Goal: Transaction & Acquisition: Book appointment/travel/reservation

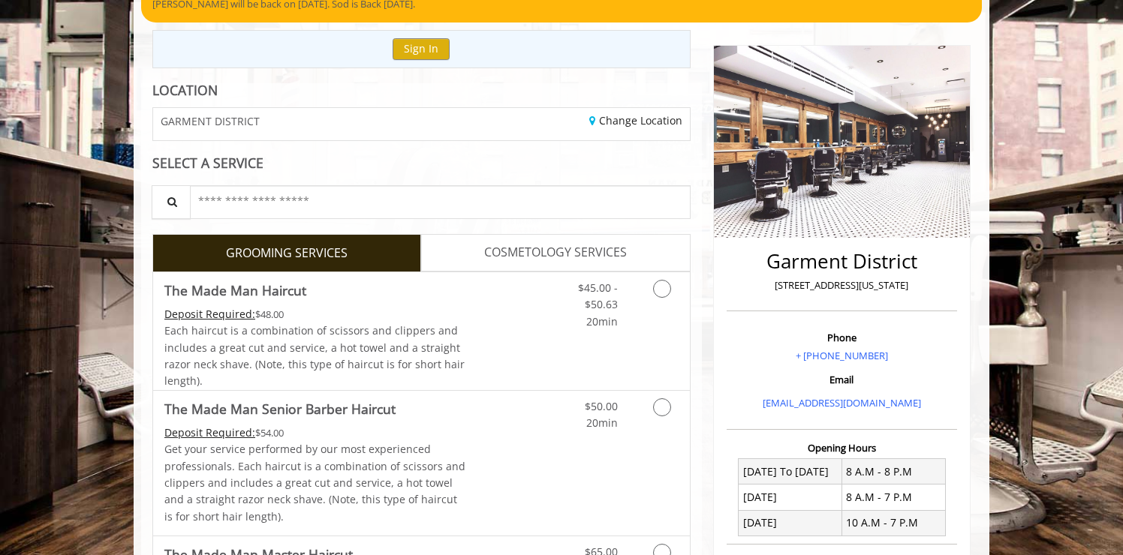
scroll to position [153, 0]
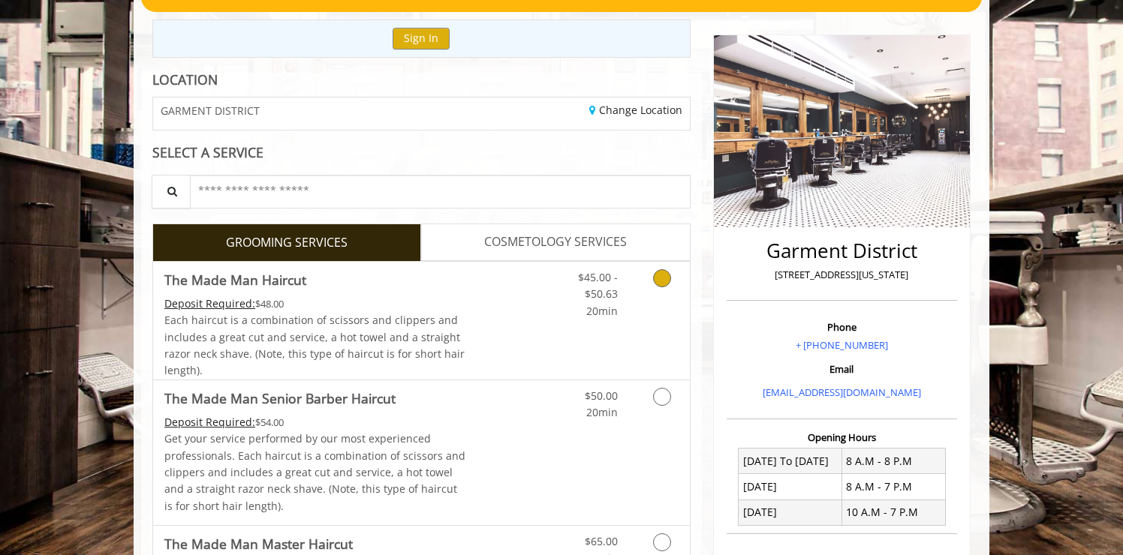
click at [448, 317] on div "Each haircut is a combination of scissors and clippers and includes a great cut…" at bounding box center [315, 346] width 302 height 68
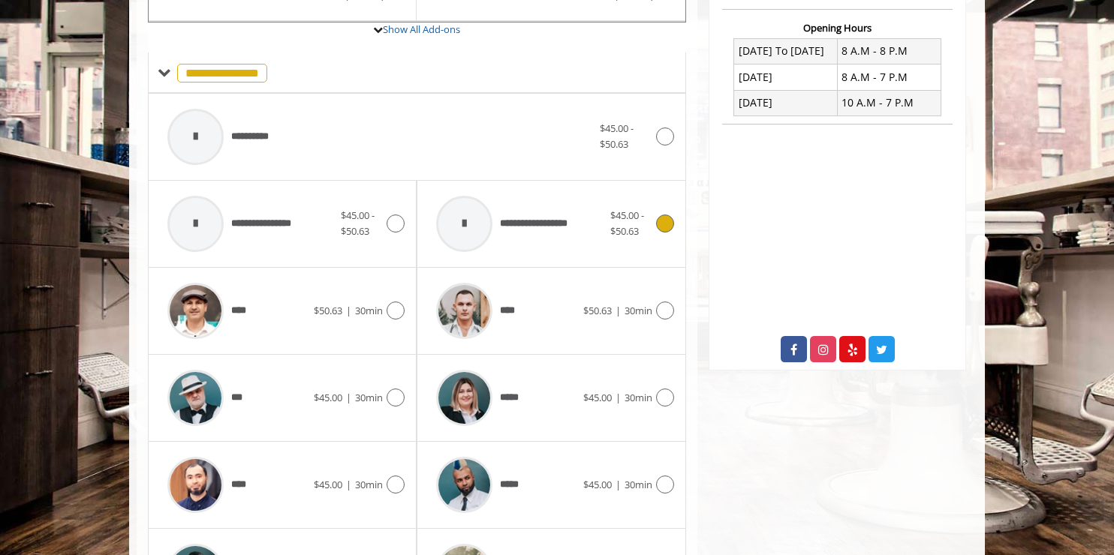
scroll to position [558, 0]
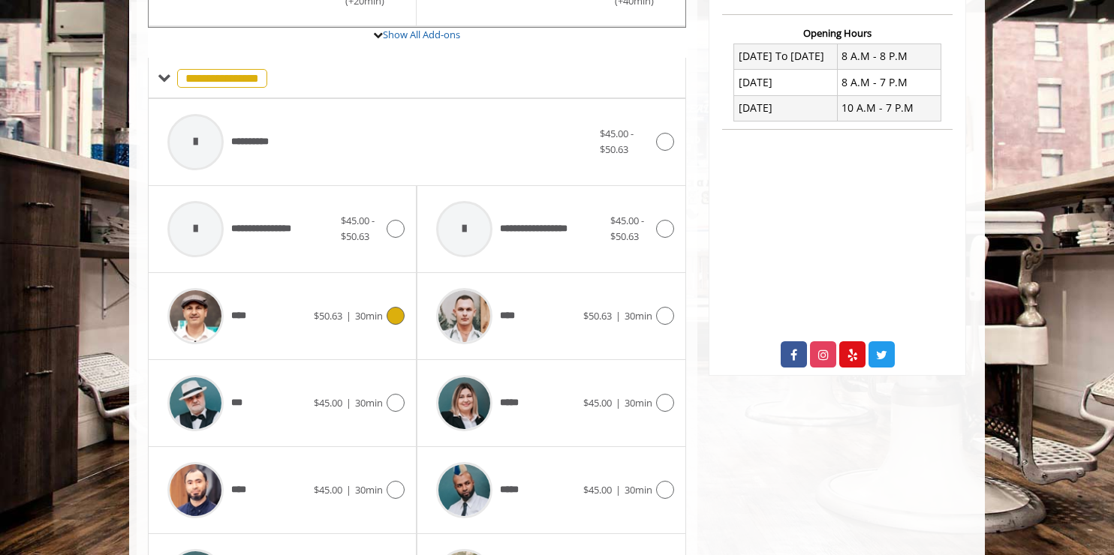
click at [395, 318] on icon at bounding box center [396, 316] width 18 height 18
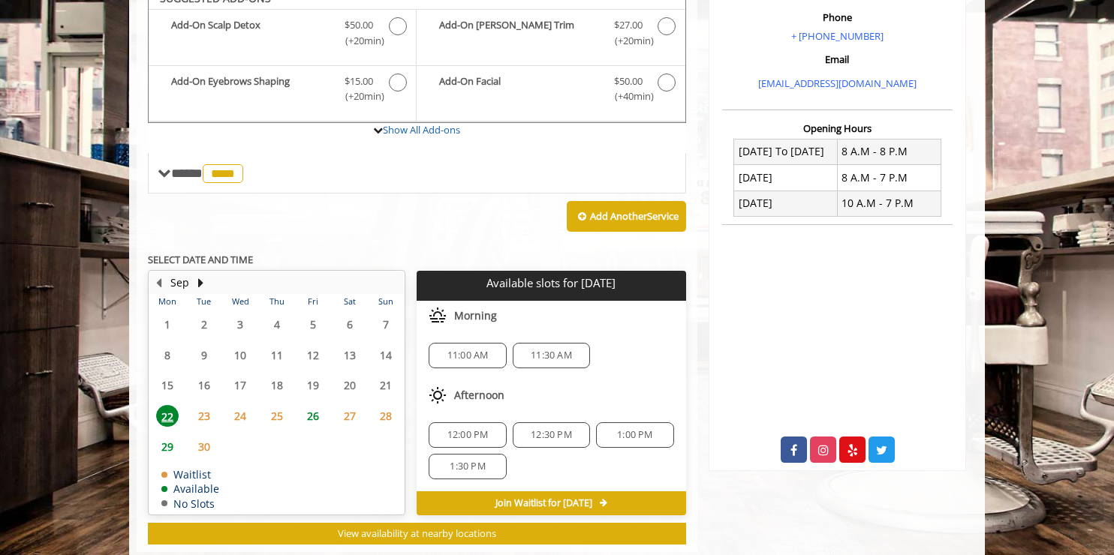
scroll to position [447, 0]
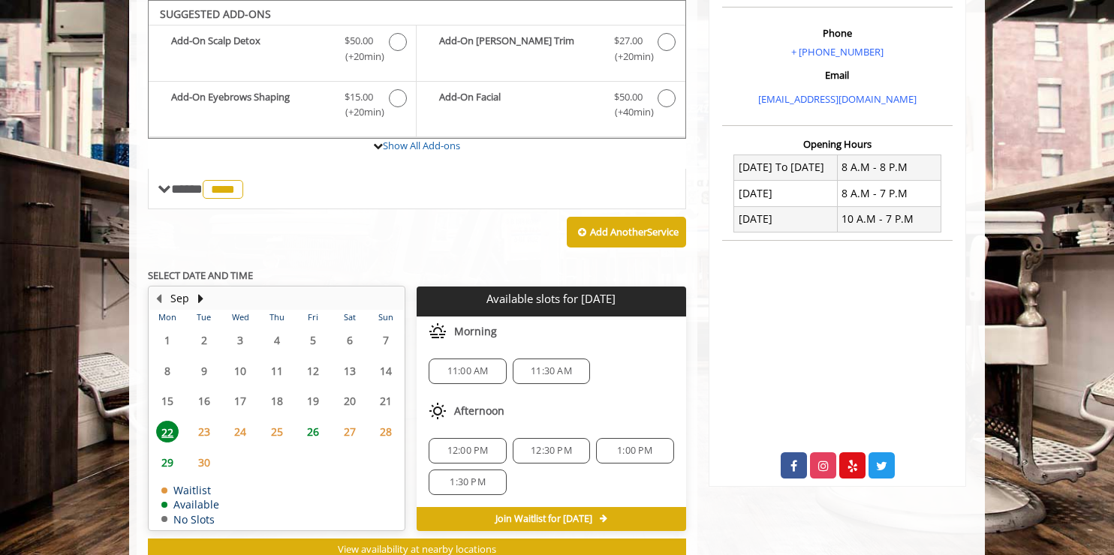
click at [206, 432] on span "23" at bounding box center [204, 432] width 23 height 22
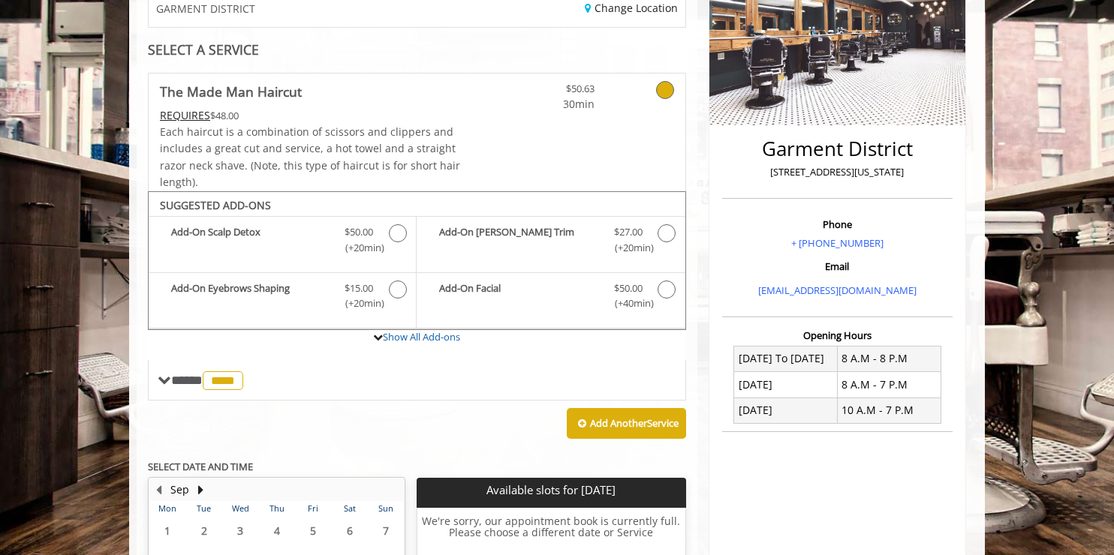
scroll to position [257, 0]
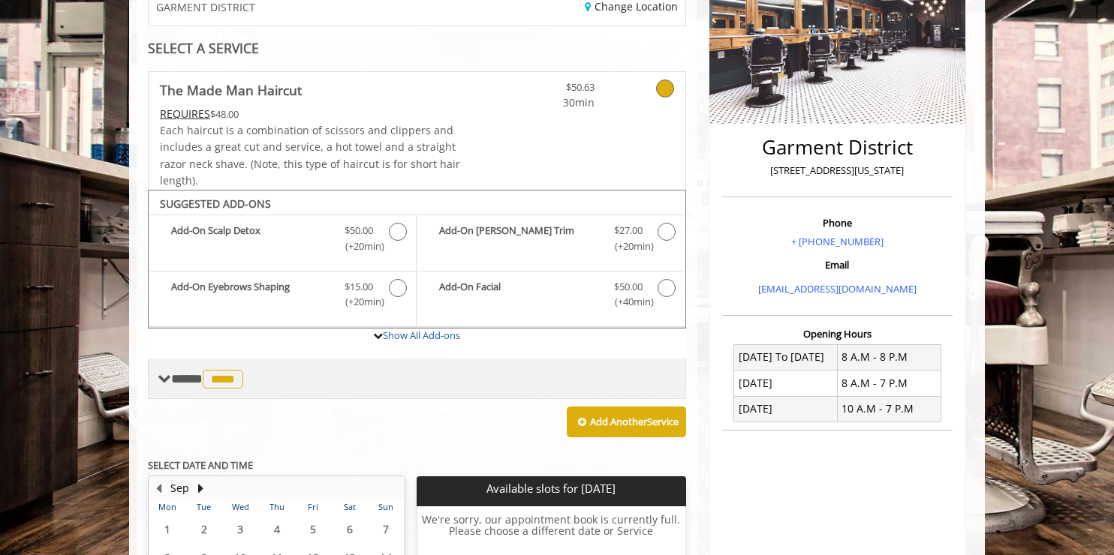
click at [182, 383] on span "**** **** ********" at bounding box center [209, 379] width 76 height 14
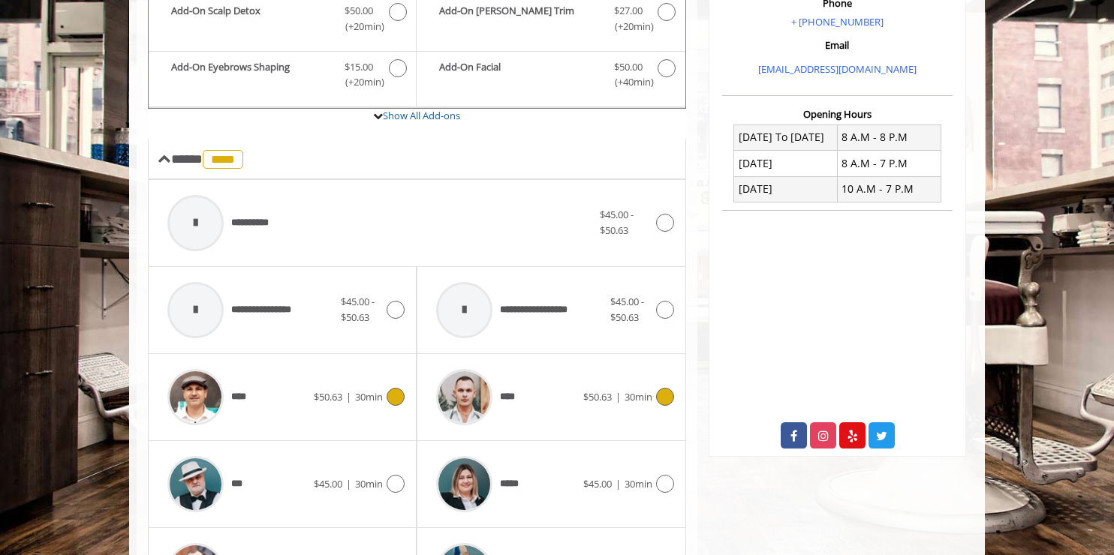
click at [536, 404] on div "****" at bounding box center [506, 397] width 154 height 71
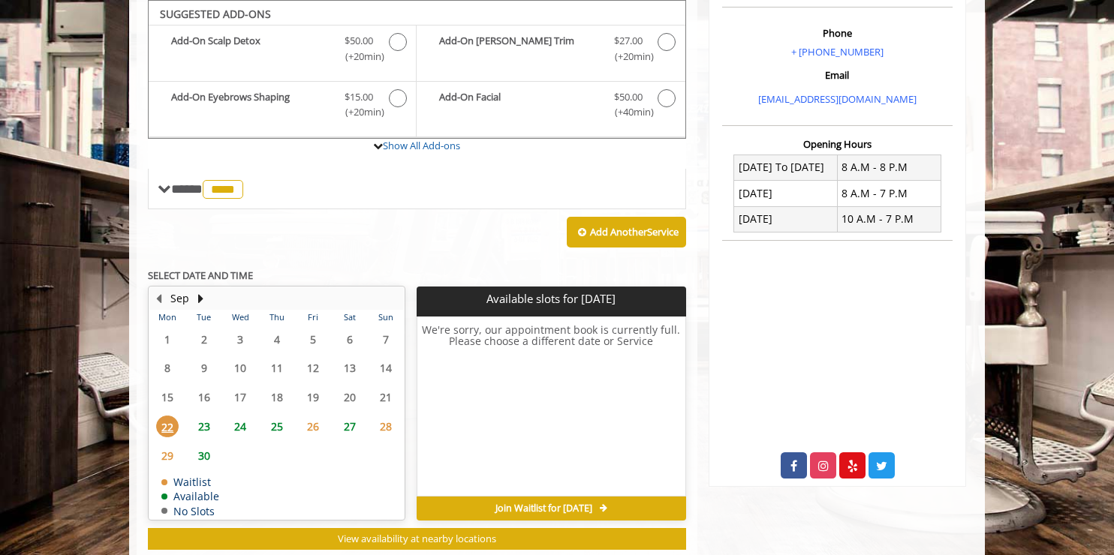
click at [208, 423] on span "23" at bounding box center [204, 427] width 23 height 22
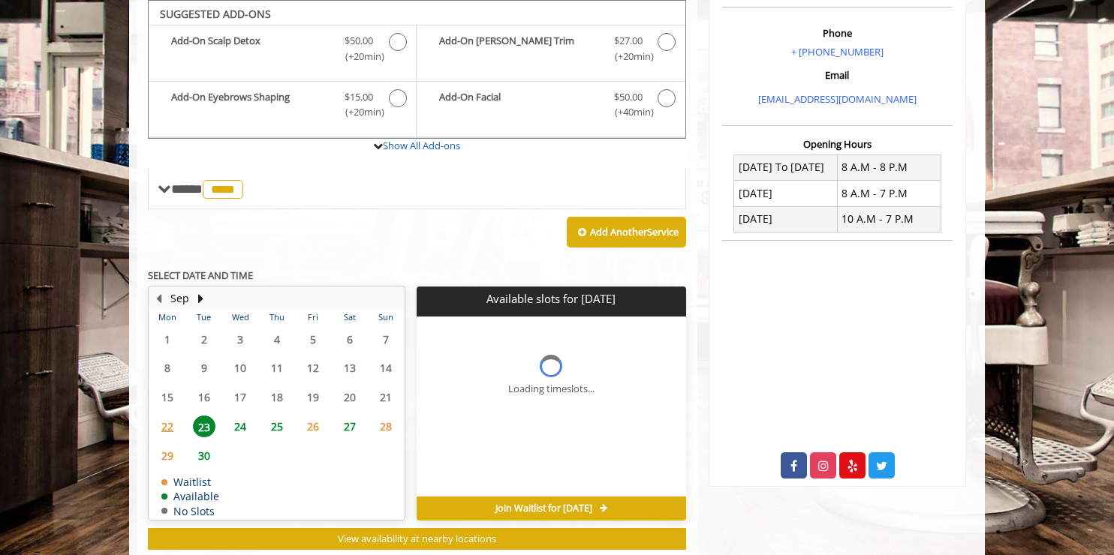
scroll to position [485, 0]
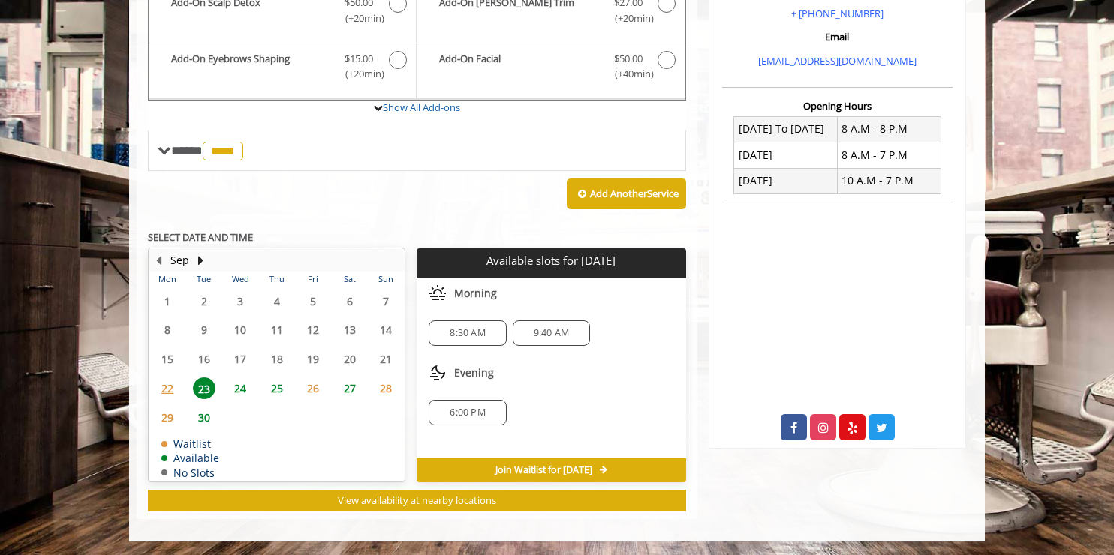
click at [239, 387] on span "24" at bounding box center [240, 389] width 23 height 22
click at [203, 379] on span "23" at bounding box center [204, 389] width 23 height 22
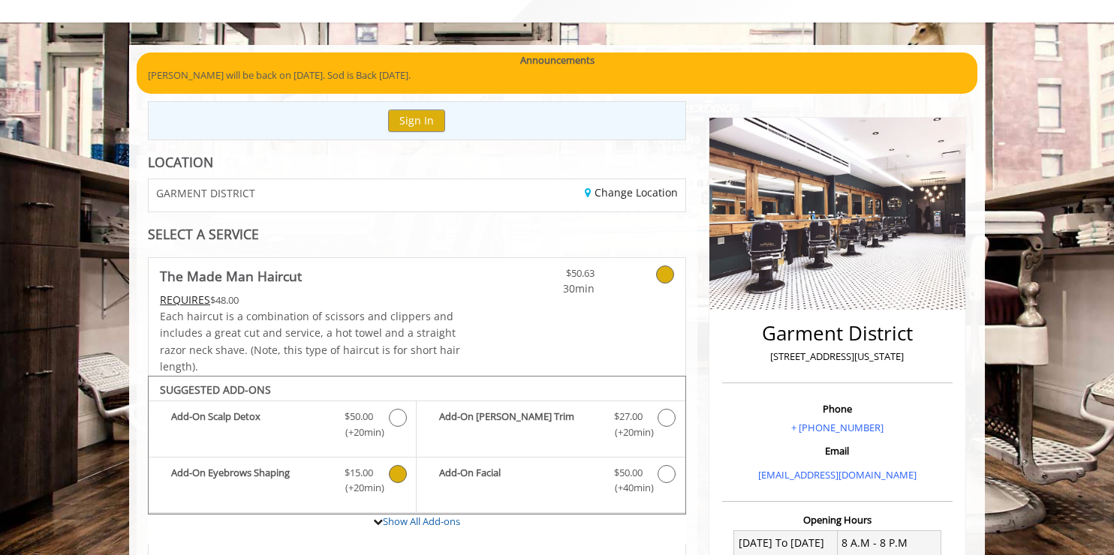
scroll to position [74, 0]
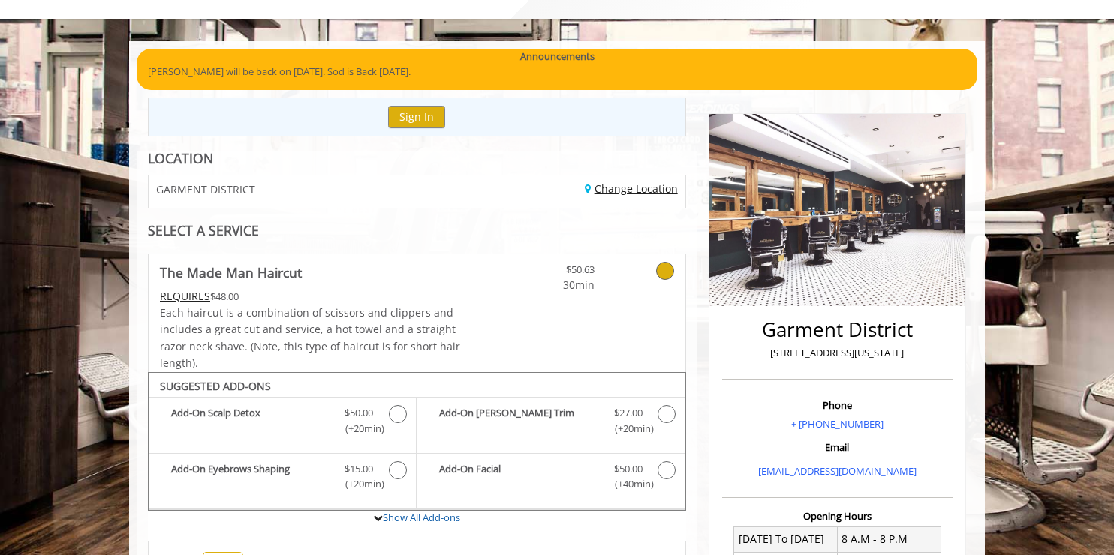
click at [633, 187] on link "Change Location" at bounding box center [631, 189] width 93 height 14
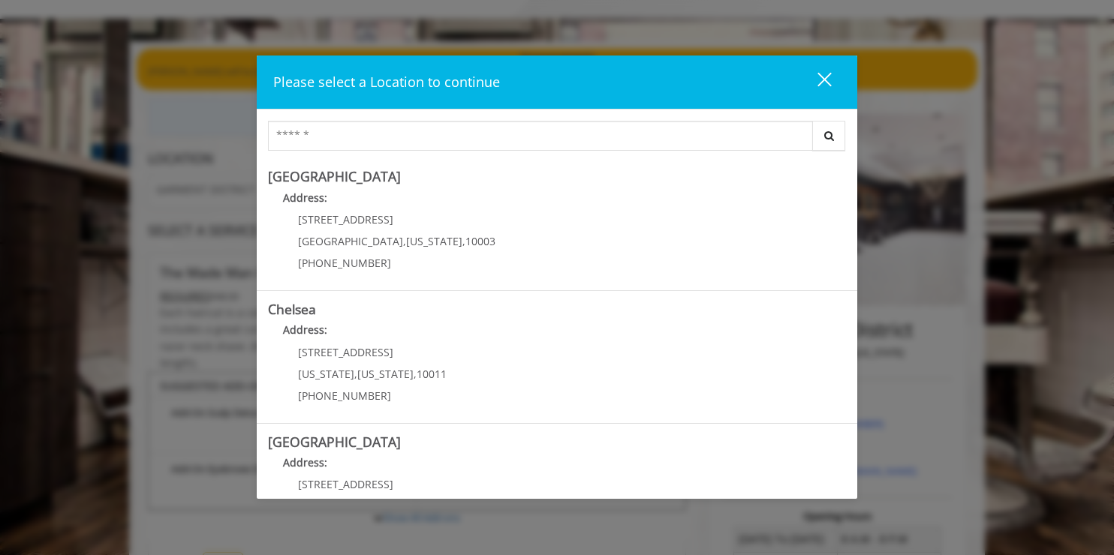
click at [832, 76] on button "close" at bounding box center [815, 82] width 51 height 31
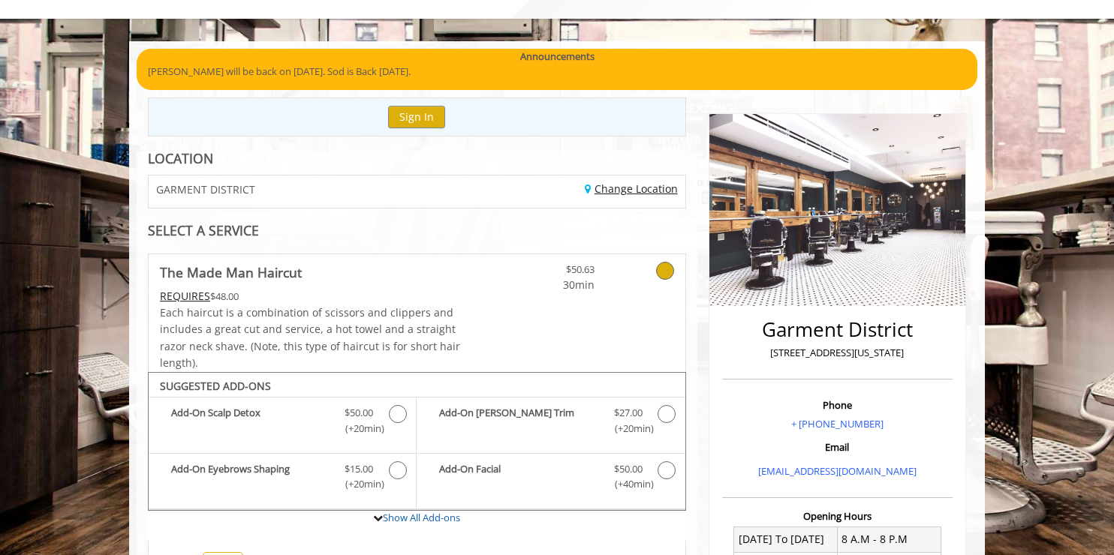
click at [637, 187] on link "Change Location" at bounding box center [631, 189] width 93 height 14
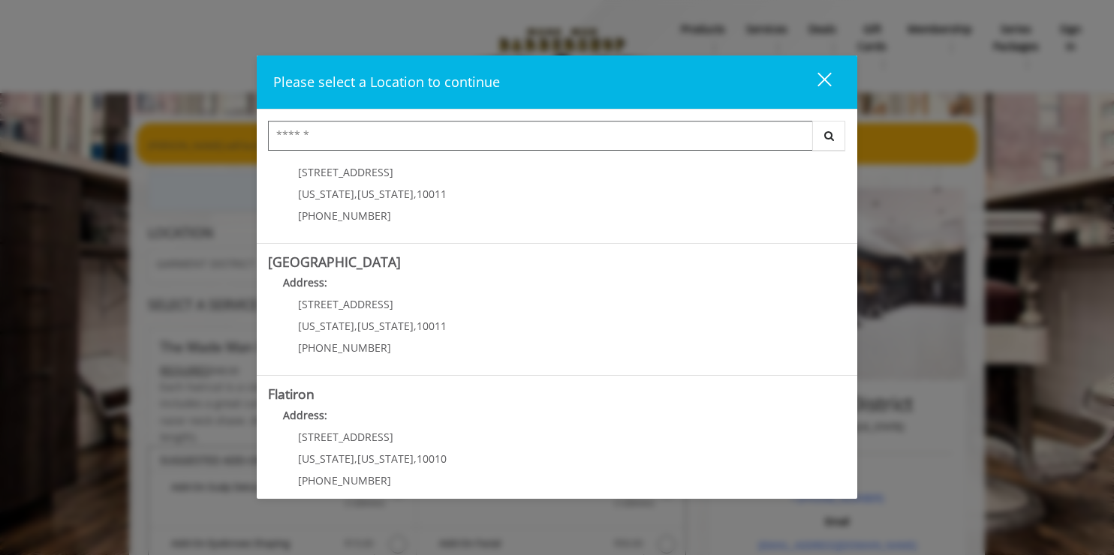
scroll to position [330, 0]
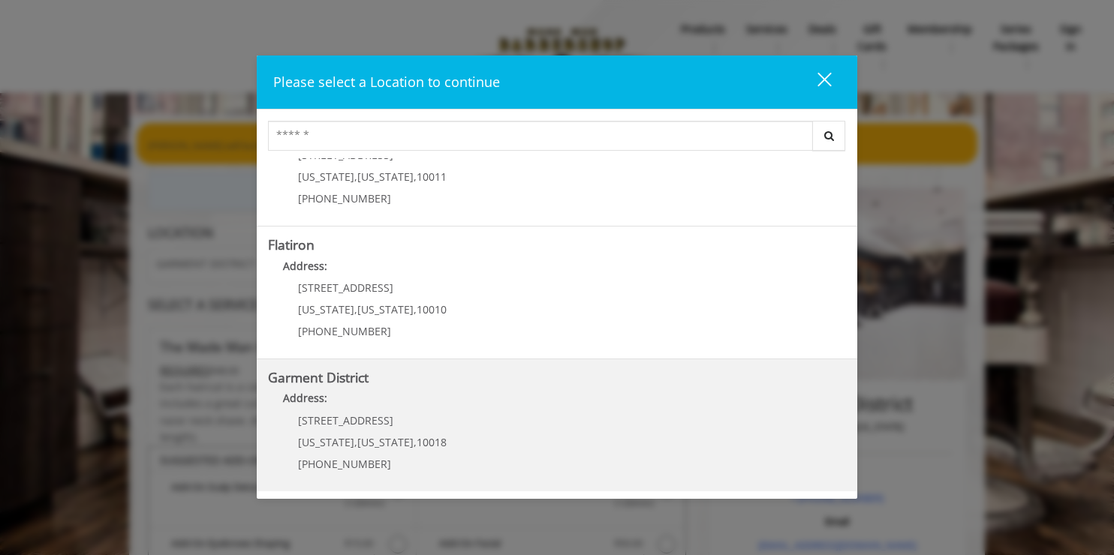
click at [425, 414] on District "Address:" at bounding box center [557, 402] width 578 height 24
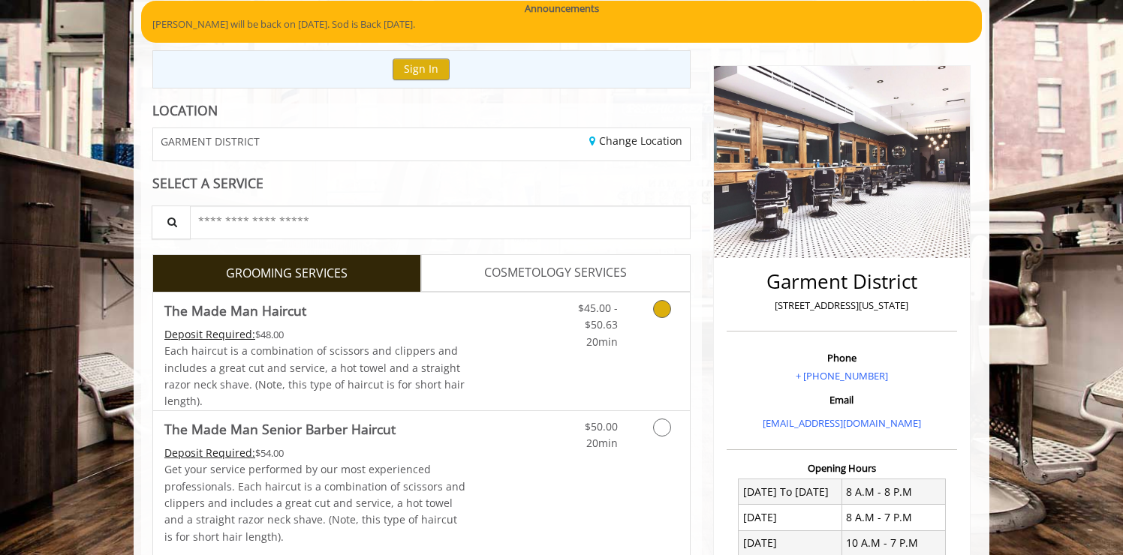
click at [342, 355] on span "Each haircut is a combination of scissors and clippers and includes a great cut…" at bounding box center [314, 376] width 300 height 65
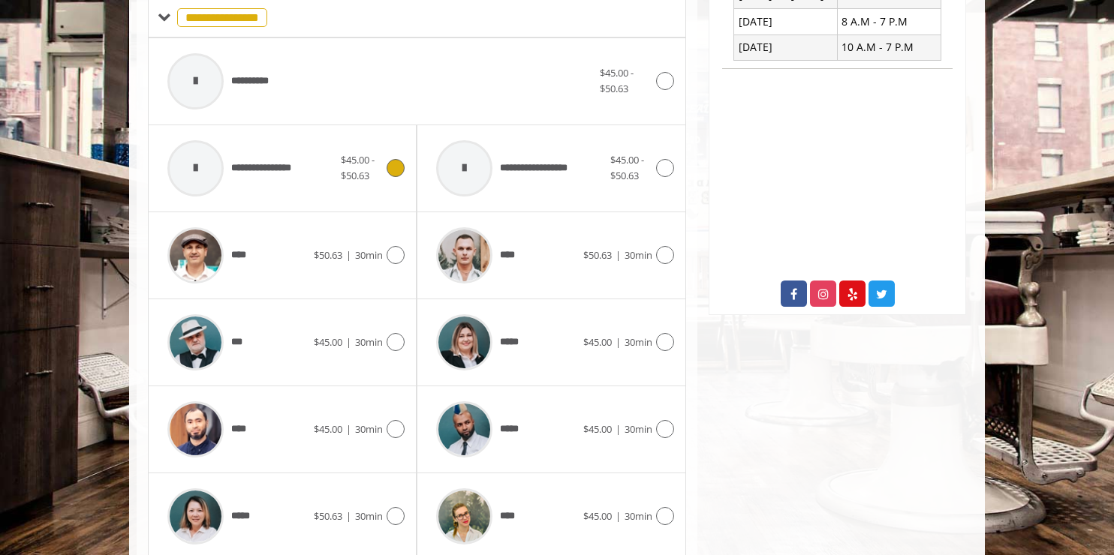
scroll to position [625, 0]
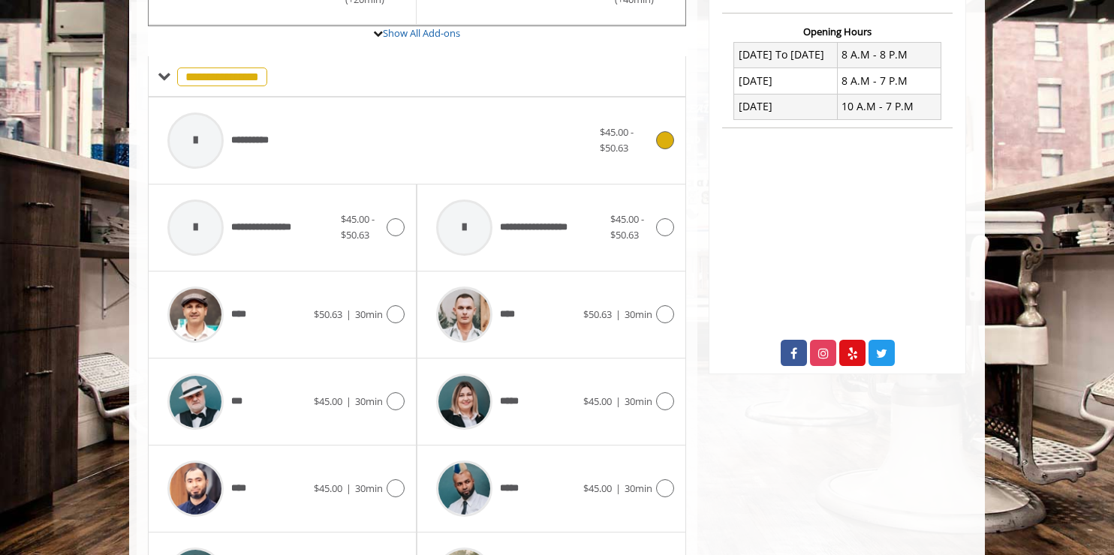
click at [384, 134] on div "**********" at bounding box center [380, 140] width 440 height 71
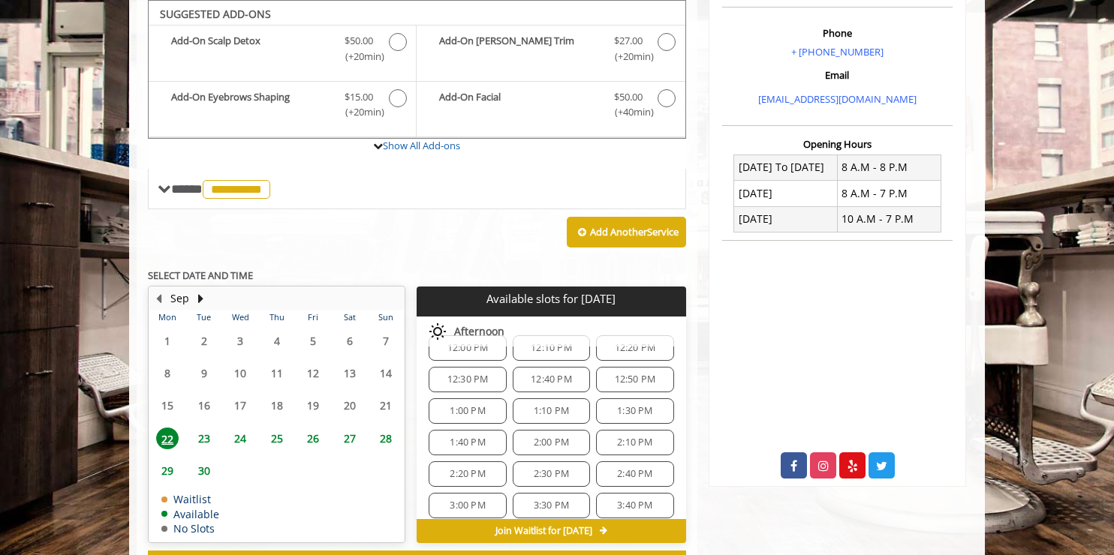
scroll to position [161, 0]
click at [551, 449] on span "2:00 PM" at bounding box center [551, 447] width 35 height 12
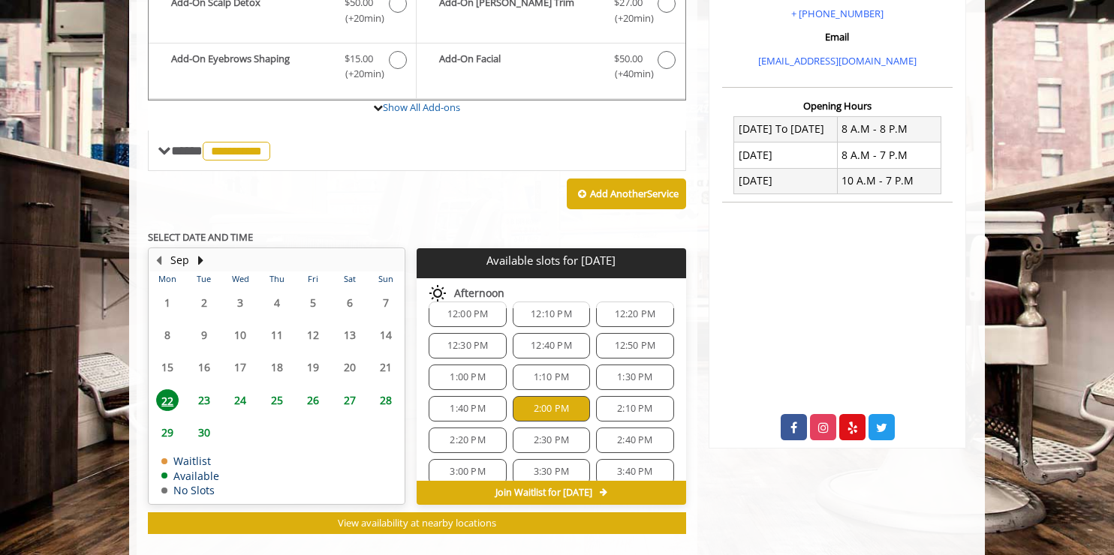
scroll to position [488, 0]
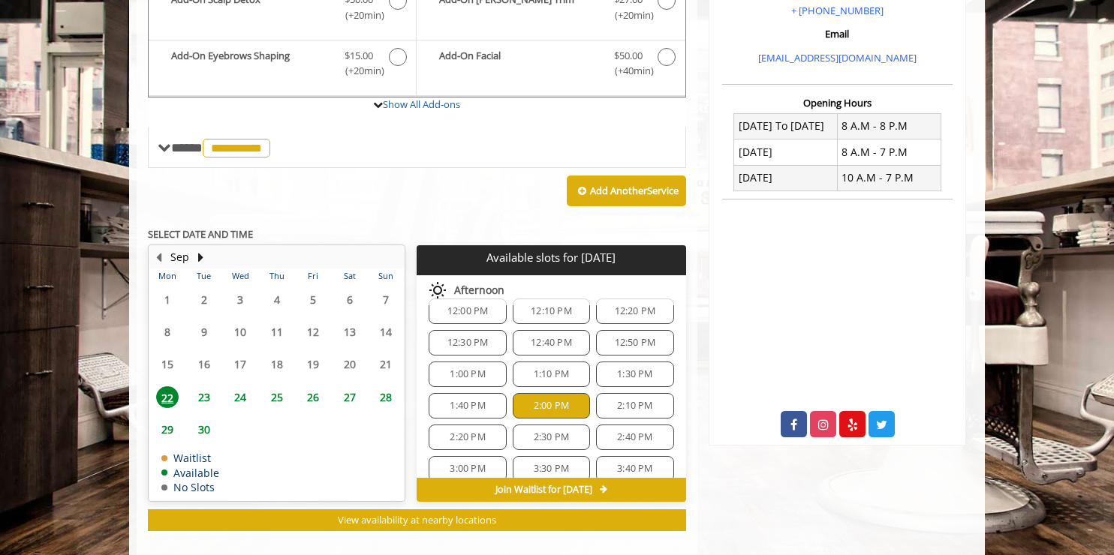
click at [197, 398] on span "23" at bounding box center [204, 398] width 23 height 22
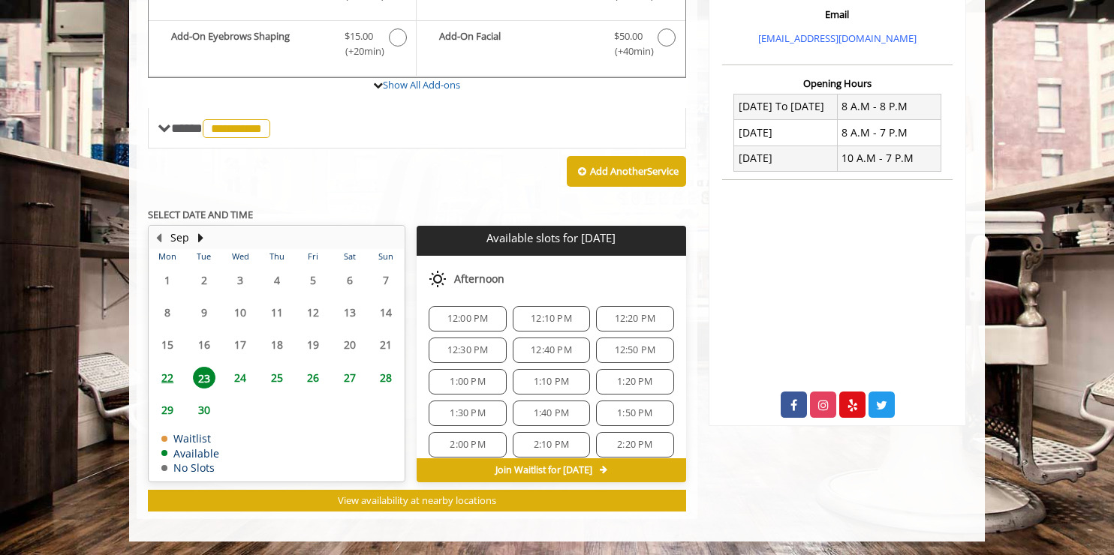
scroll to position [229, 0]
click at [471, 405] on div "2:00 PM" at bounding box center [467, 414] width 77 height 26
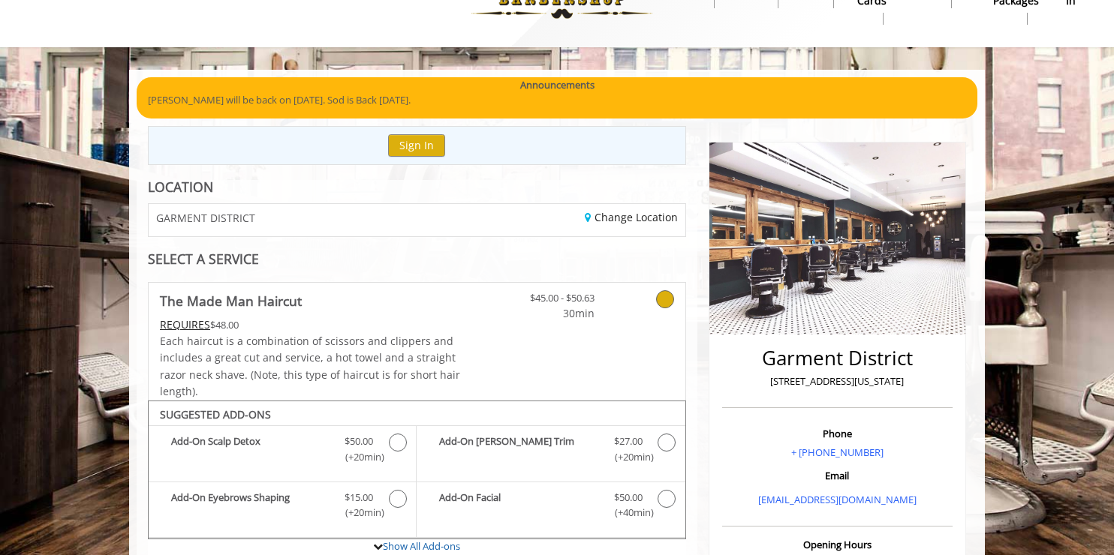
scroll to position [0, 0]
